Goal: Task Accomplishment & Management: Use online tool/utility

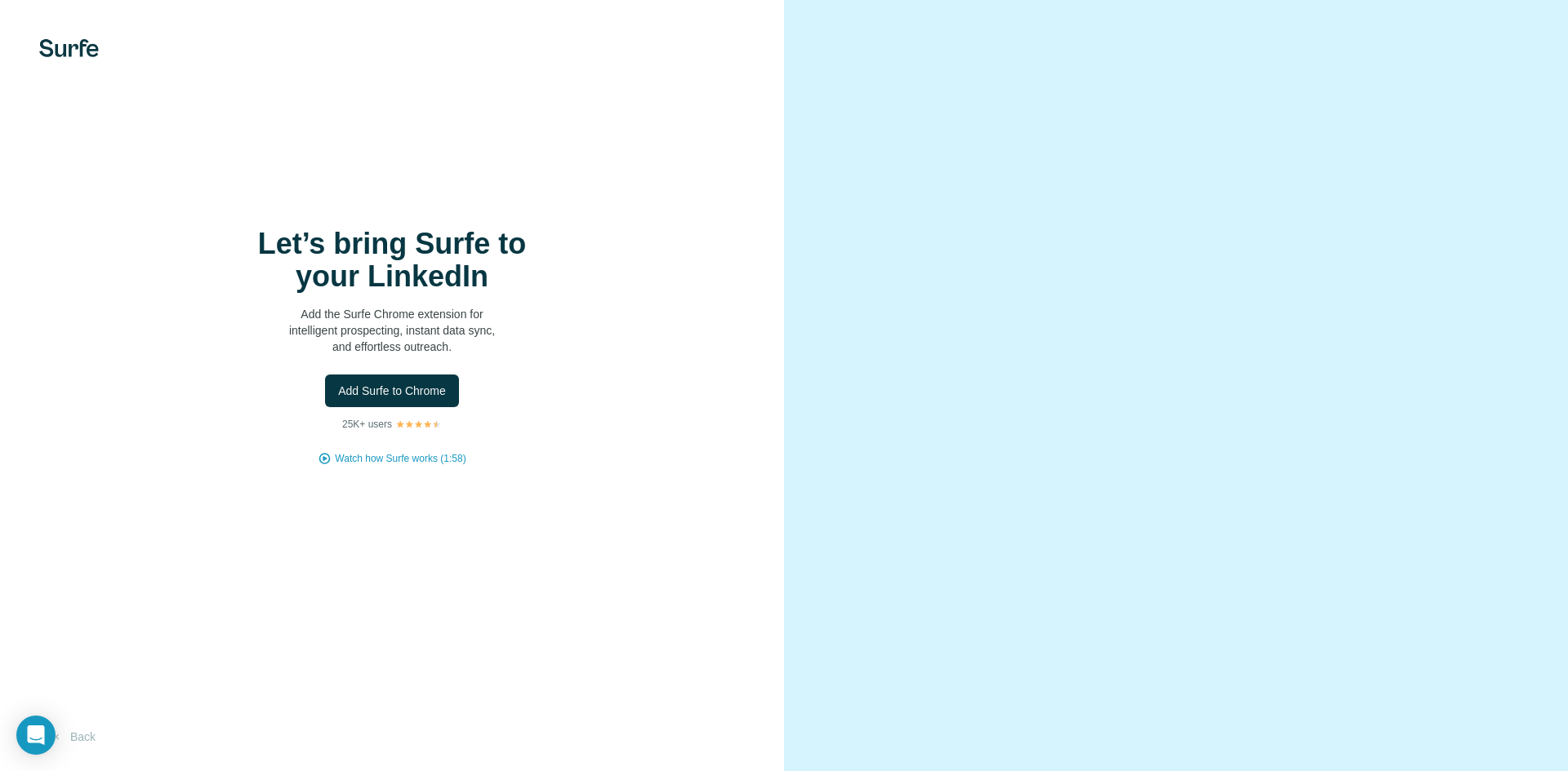
drag, startPoint x: 29, startPoint y: 736, endPoint x: 132, endPoint y: 520, distance: 239.3
click at [132, 520] on body "Let’s bring Surfe to your LinkedIn Add the Surfe Chrome extension for intellige…" at bounding box center [784, 386] width 1568 height 771
click at [78, 735] on button "Back" at bounding box center [73, 737] width 68 height 29
click at [444, 386] on span "Add Surfe to Chrome" at bounding box center [392, 390] width 108 height 17
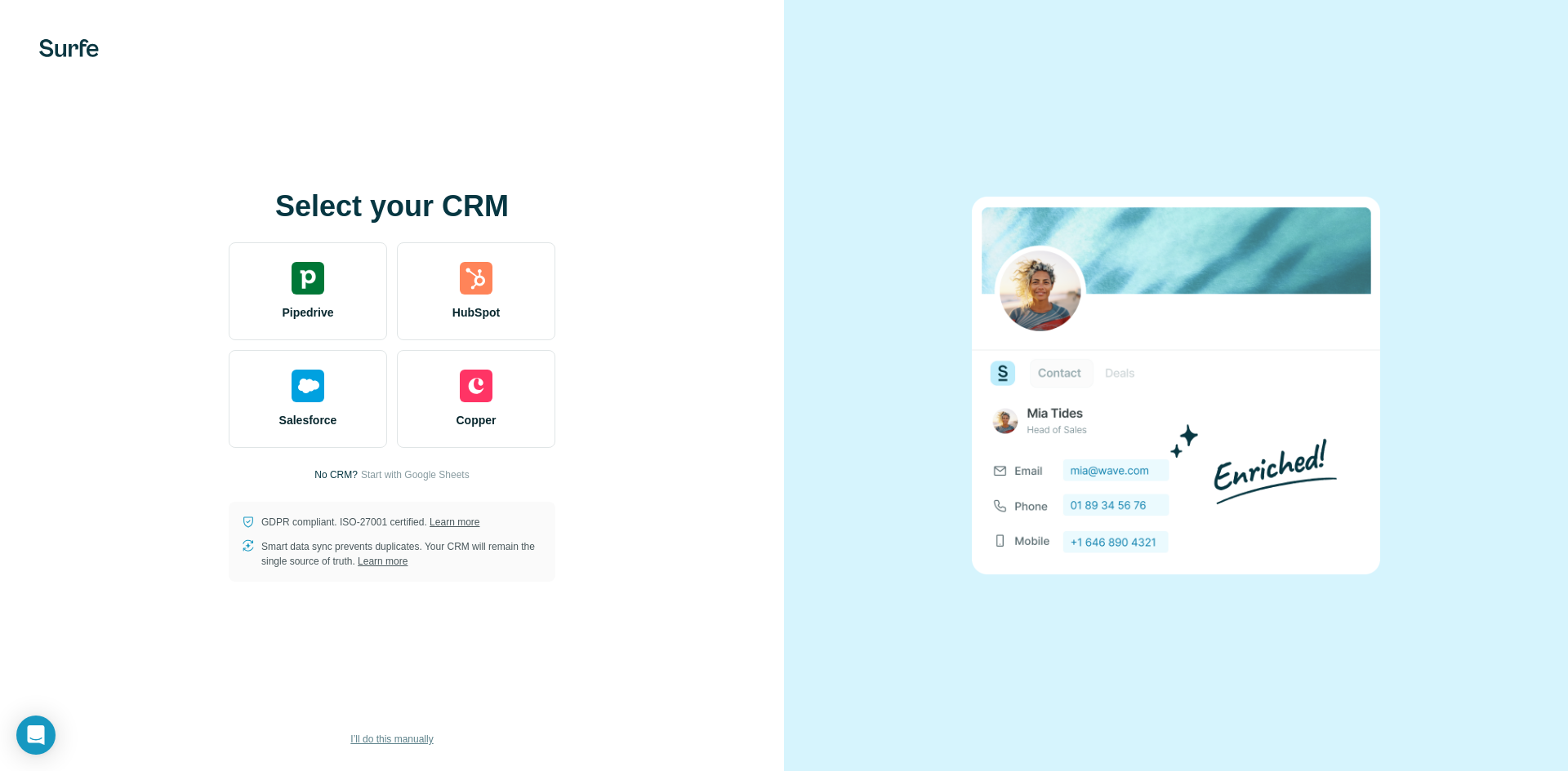
click at [390, 743] on span "I’ll do this manually" at bounding box center [392, 739] width 83 height 15
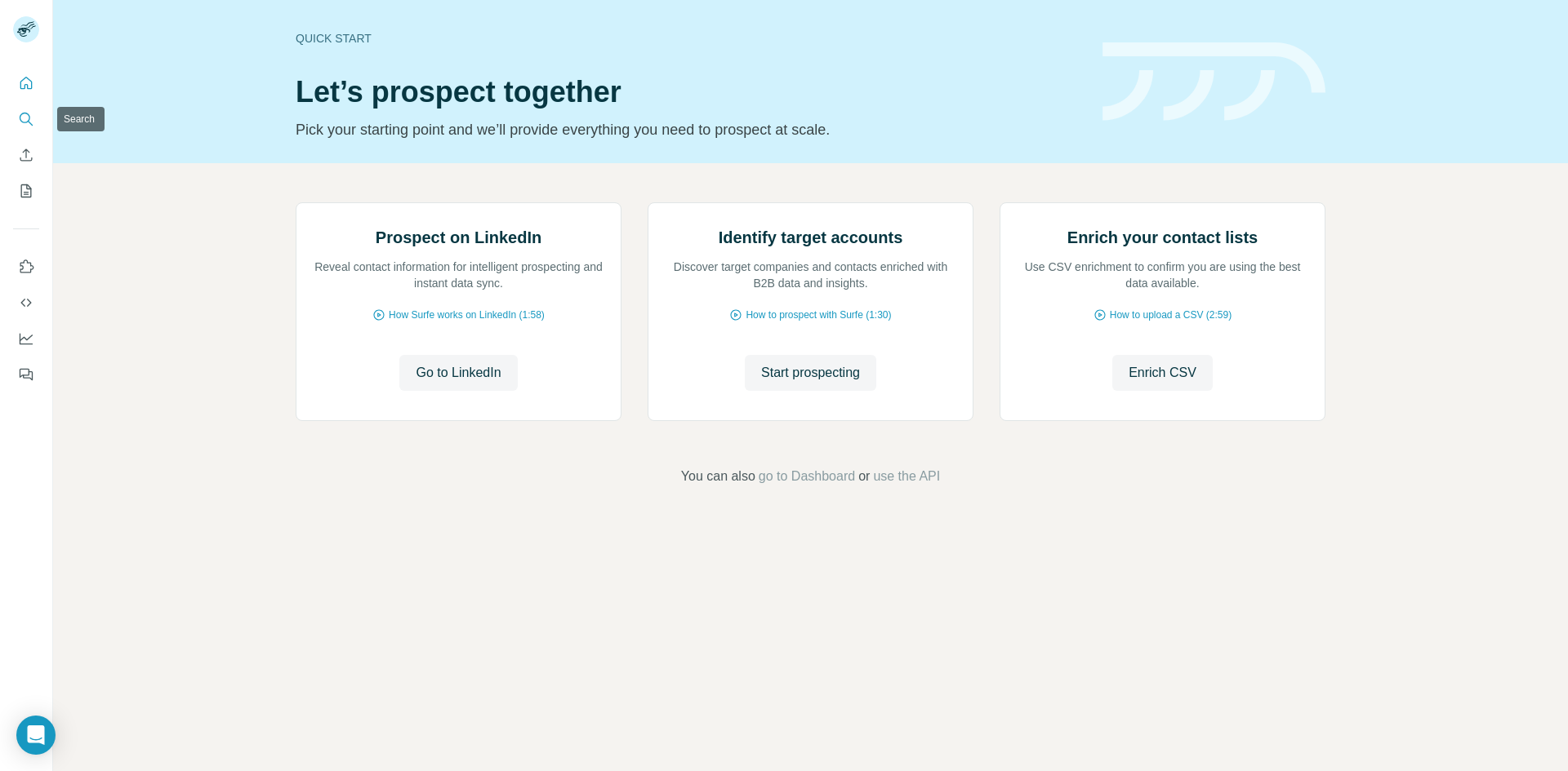
click at [25, 119] on icon "Search" at bounding box center [25, 119] width 17 height 17
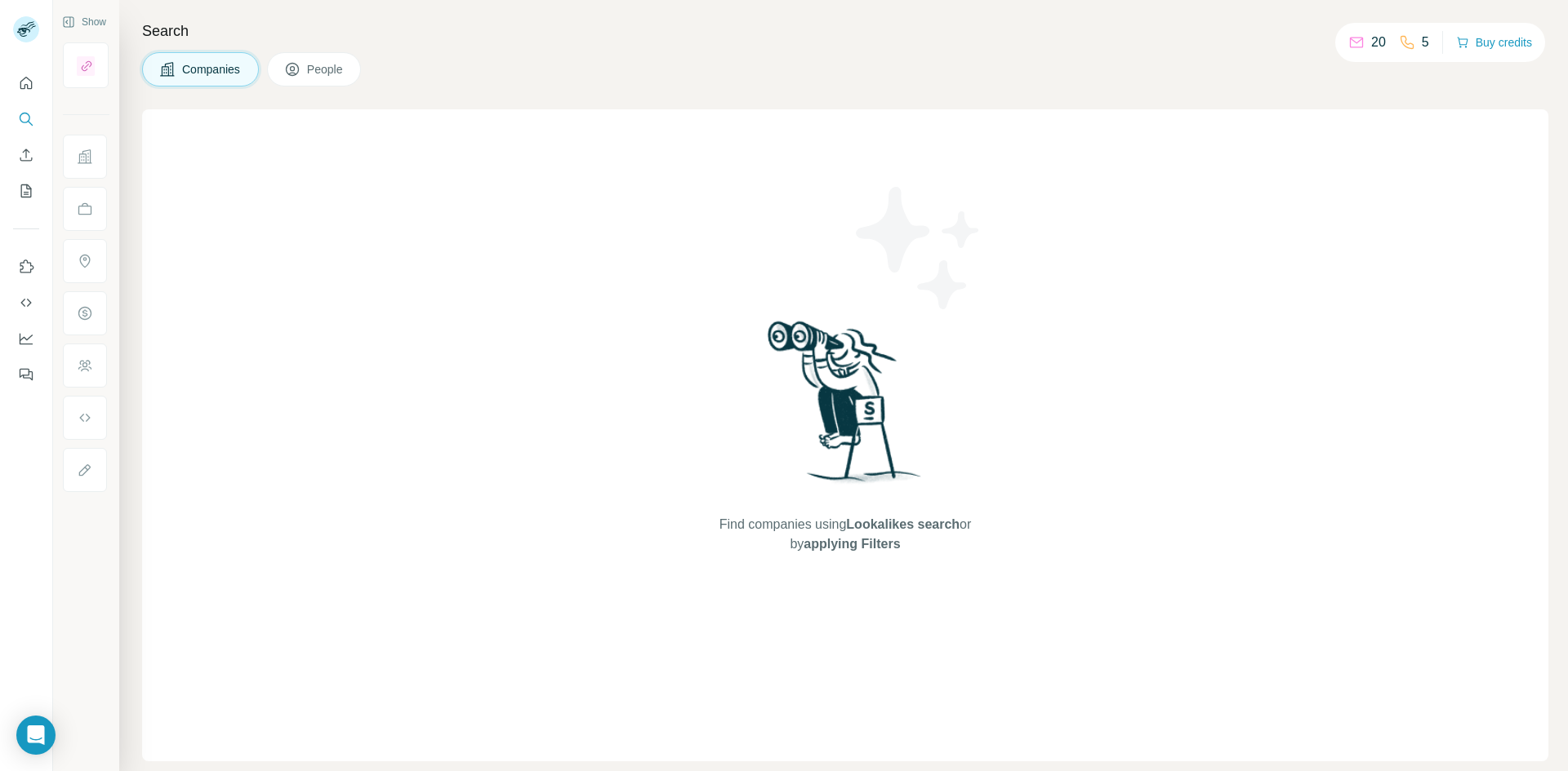
click at [322, 68] on span "People" at bounding box center [325, 69] width 38 height 17
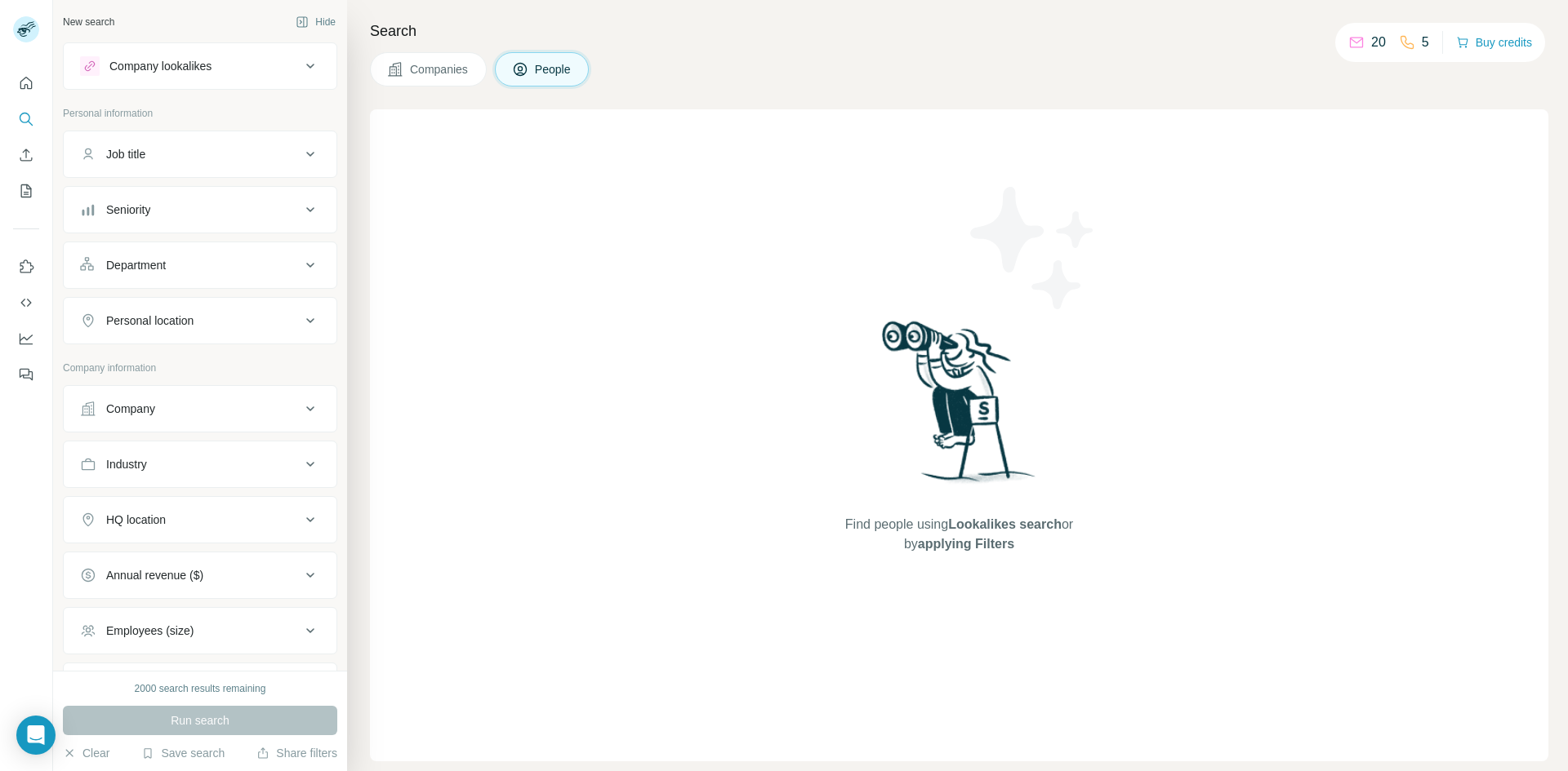
click at [306, 65] on icon at bounding box center [310, 65] width 8 height 5
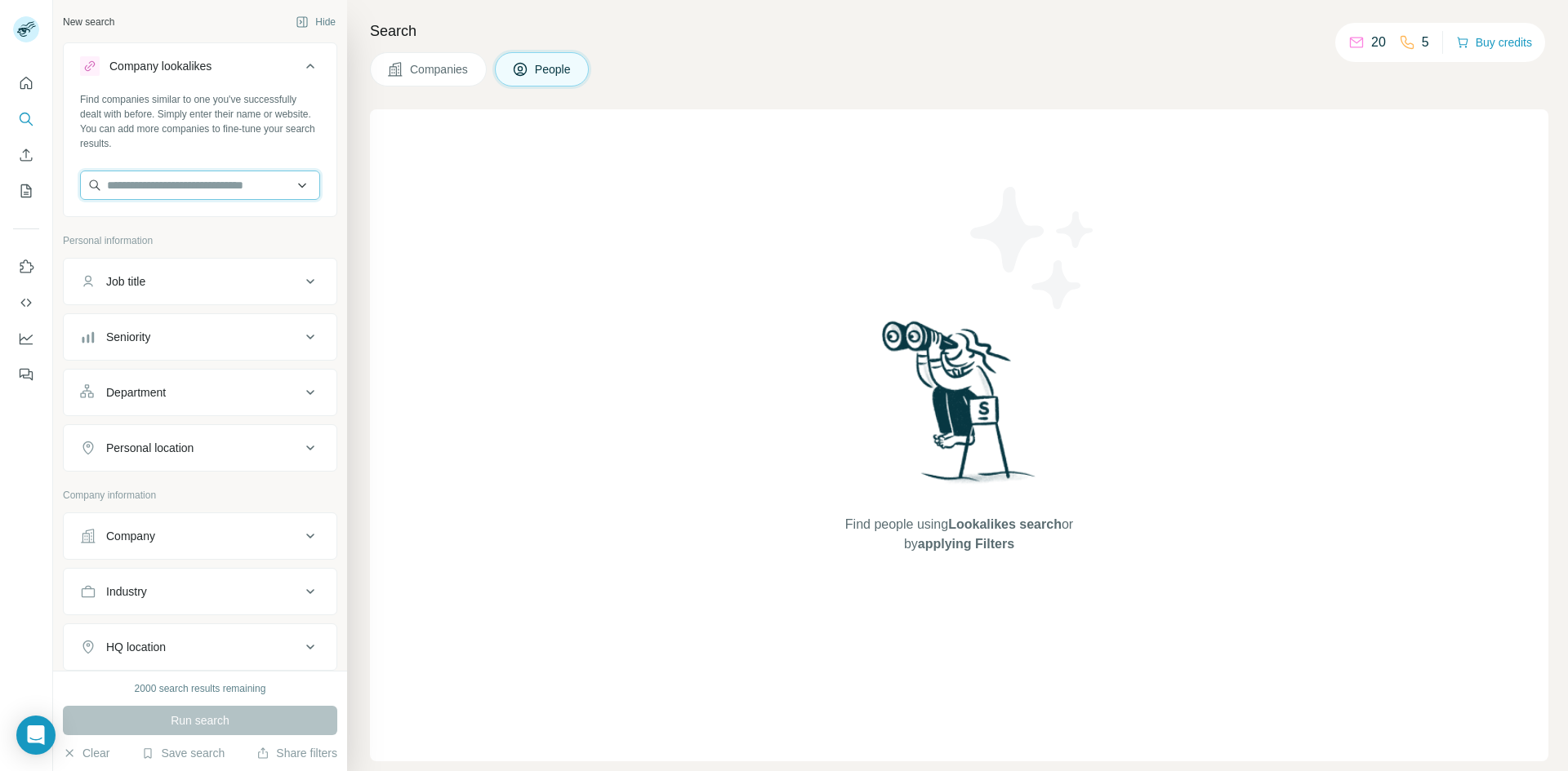
click at [211, 187] on input "text" at bounding box center [200, 185] width 241 height 29
click at [33, 329] on button "Dashboard" at bounding box center [25, 339] width 26 height 29
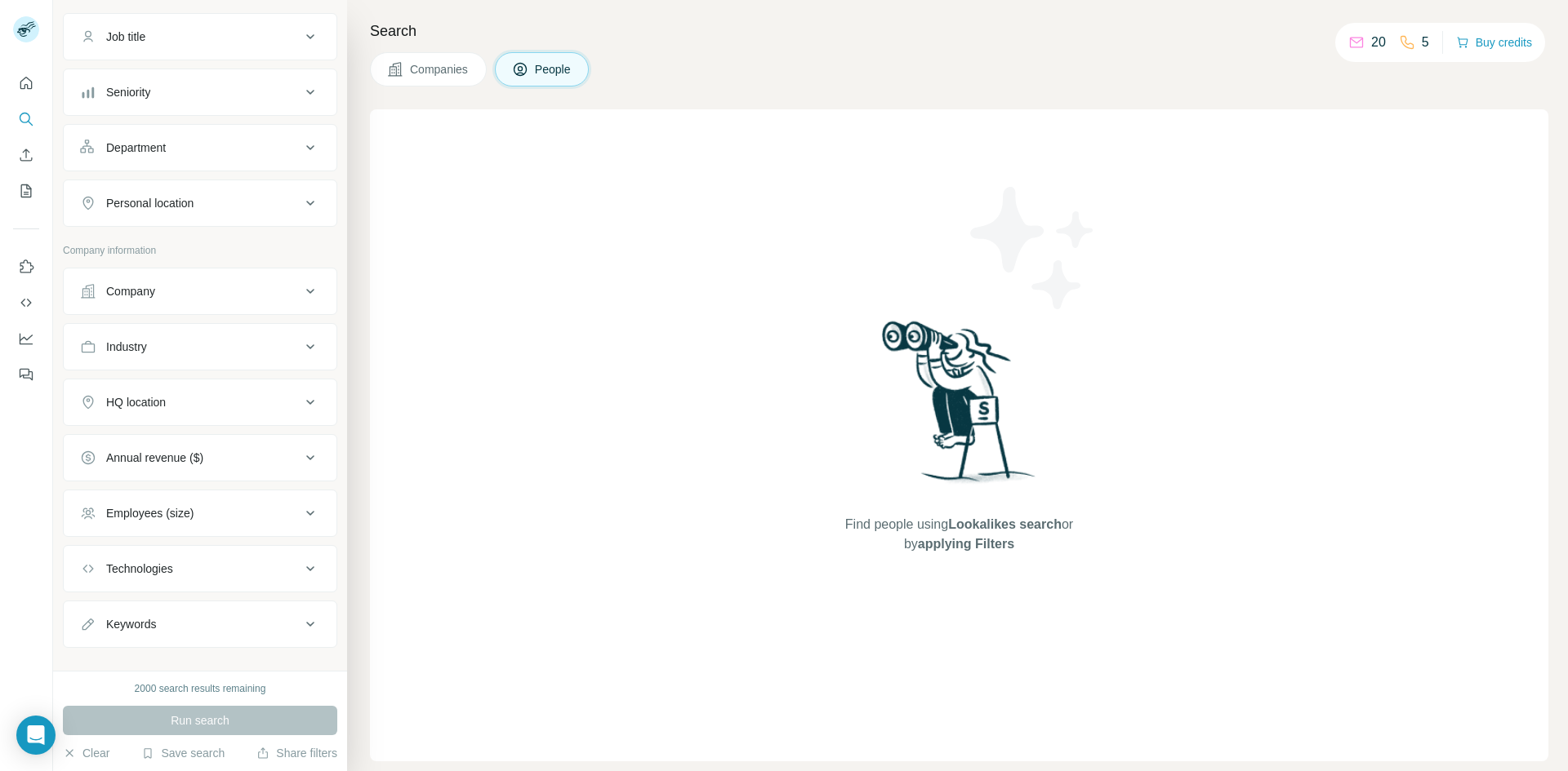
scroll to position [268, 0]
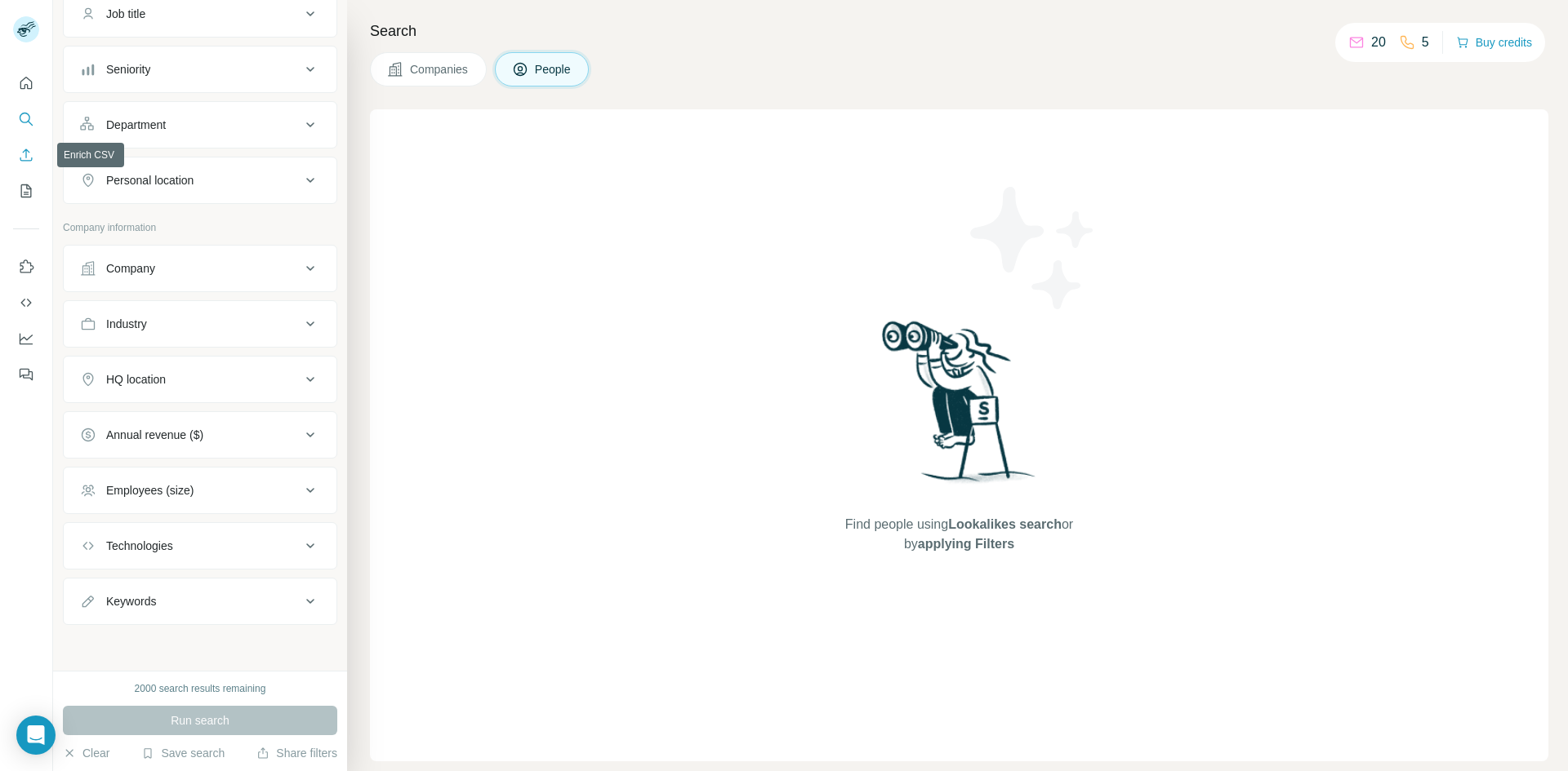
click at [29, 154] on icon "Enrich CSV" at bounding box center [25, 155] width 17 height 17
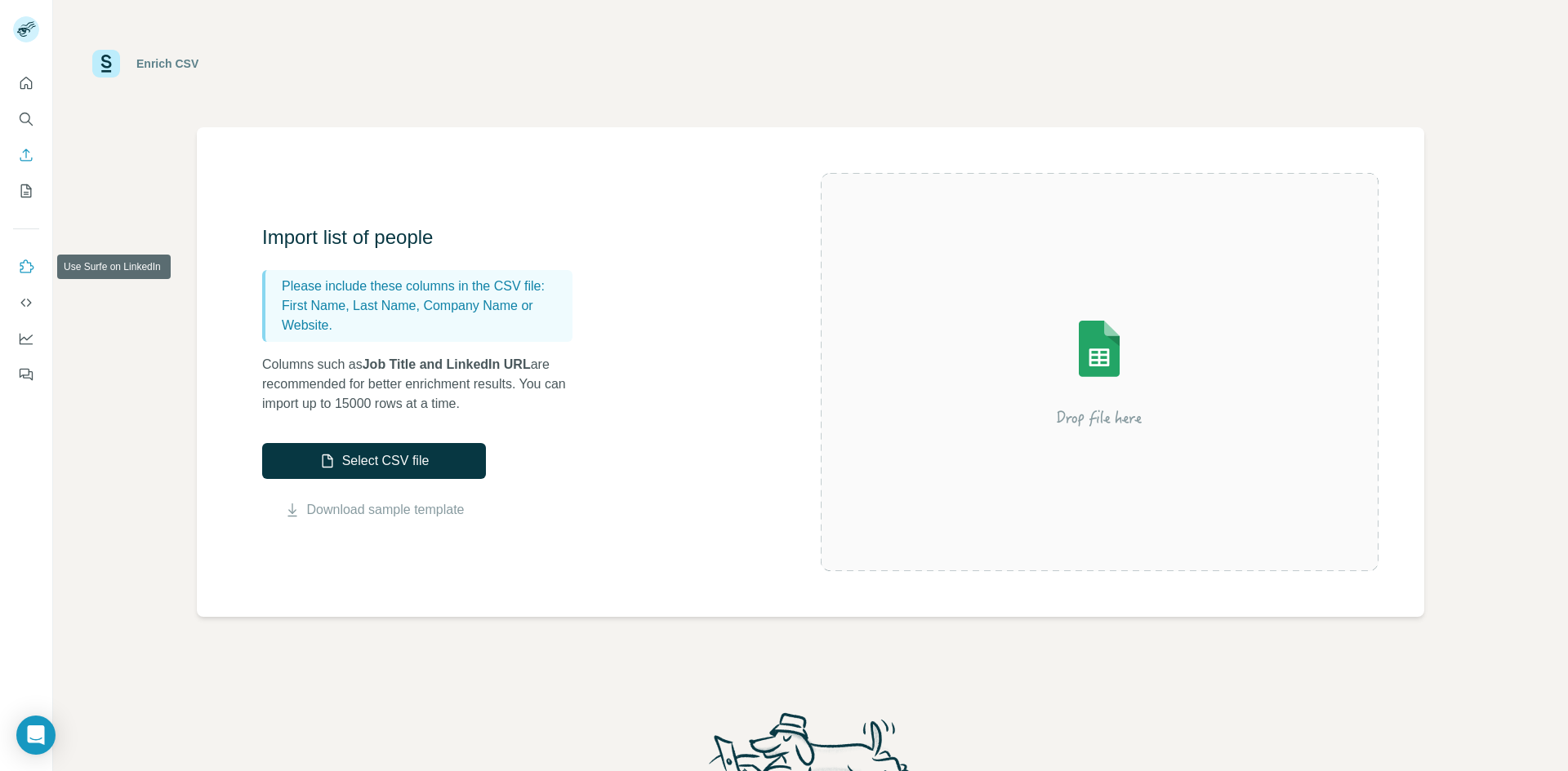
click at [30, 270] on icon "Use Surfe on LinkedIn" at bounding box center [27, 266] width 14 height 13
click at [28, 85] on icon "Quick start" at bounding box center [25, 83] width 17 height 17
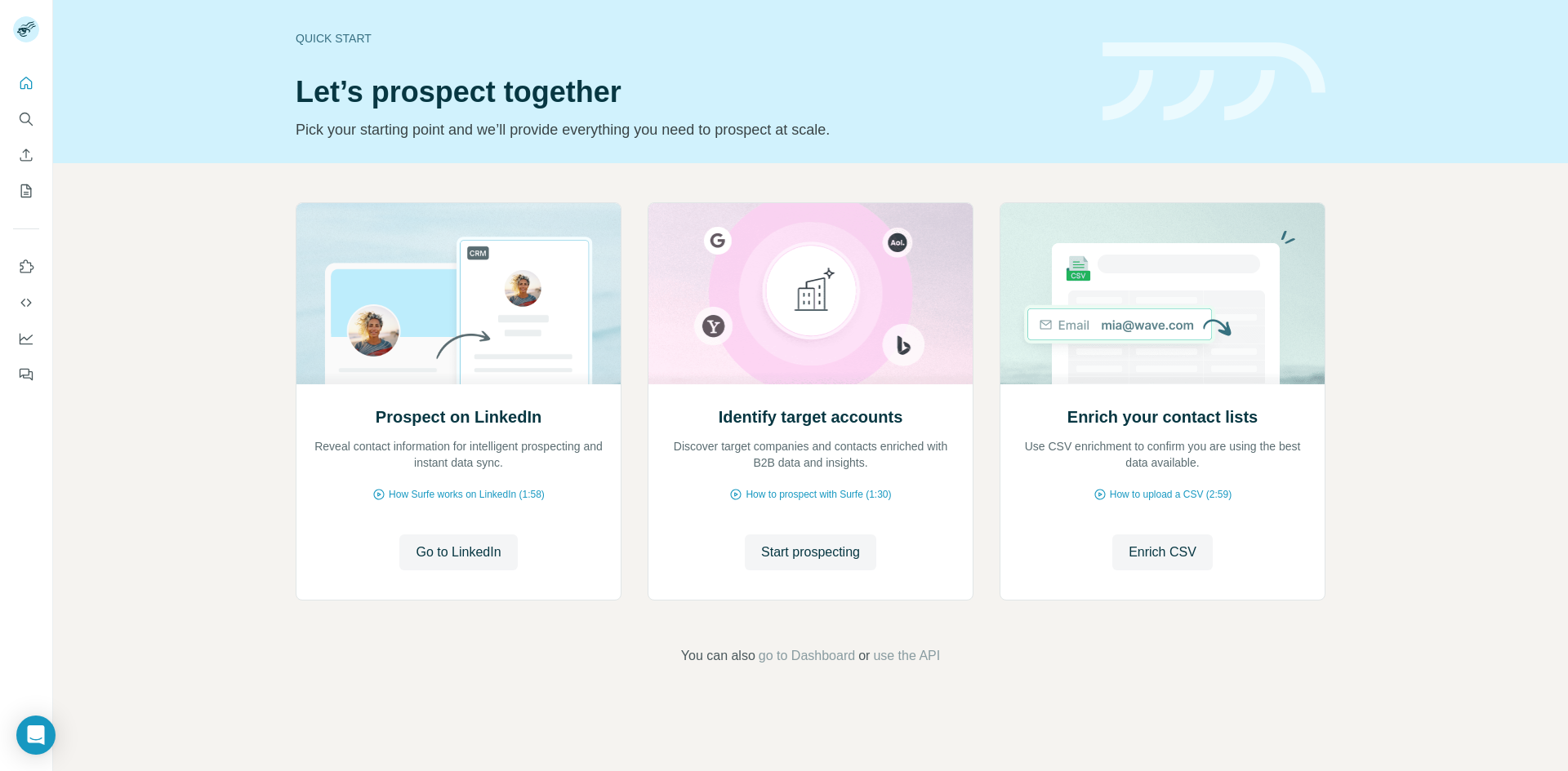
click at [305, 38] on div "Quick start" at bounding box center [690, 38] width 787 height 17
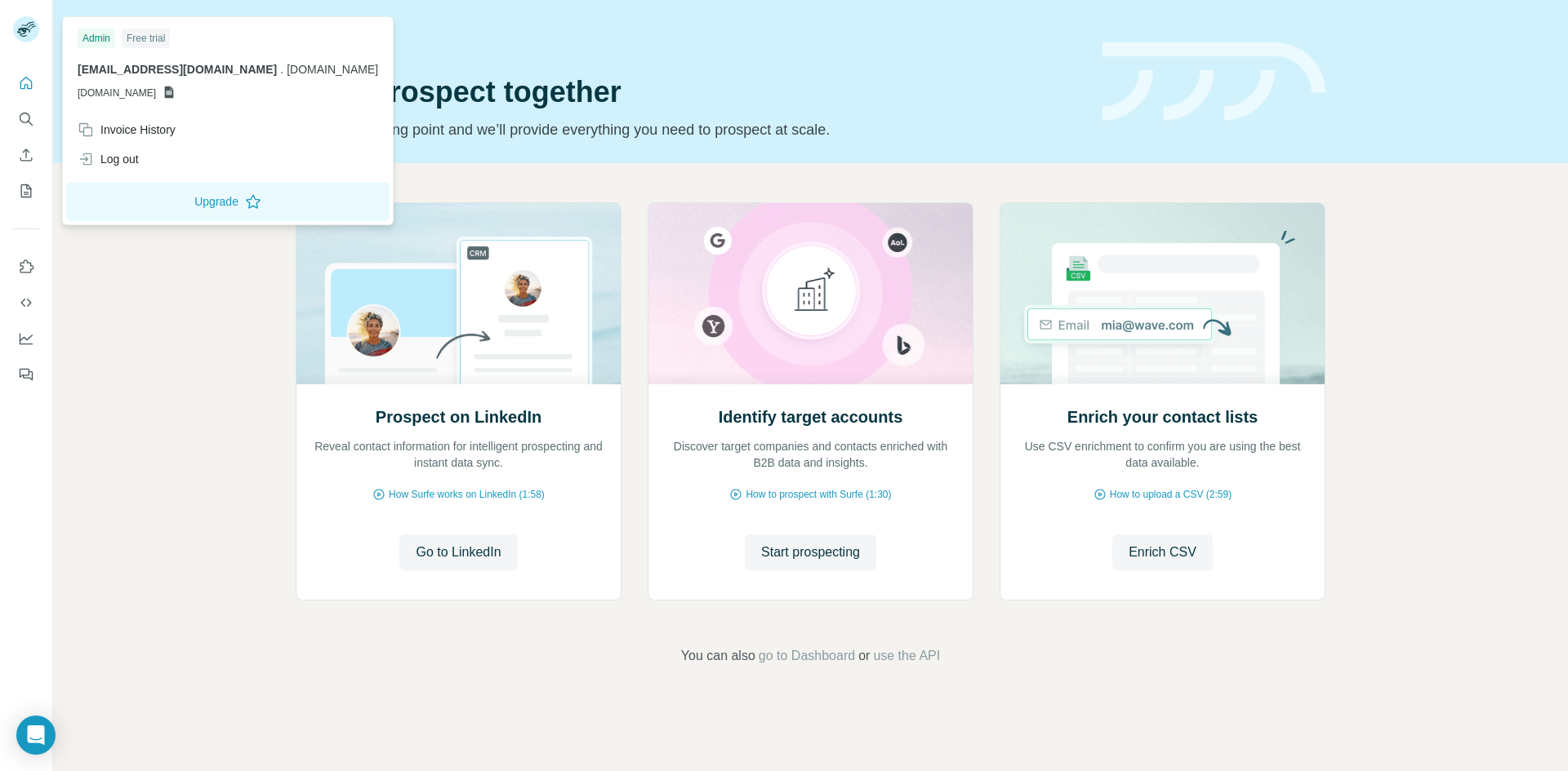
click at [138, 40] on div "Free trial" at bounding box center [145, 38] width 48 height 19
